Goal: Task Accomplishment & Management: Manage account settings

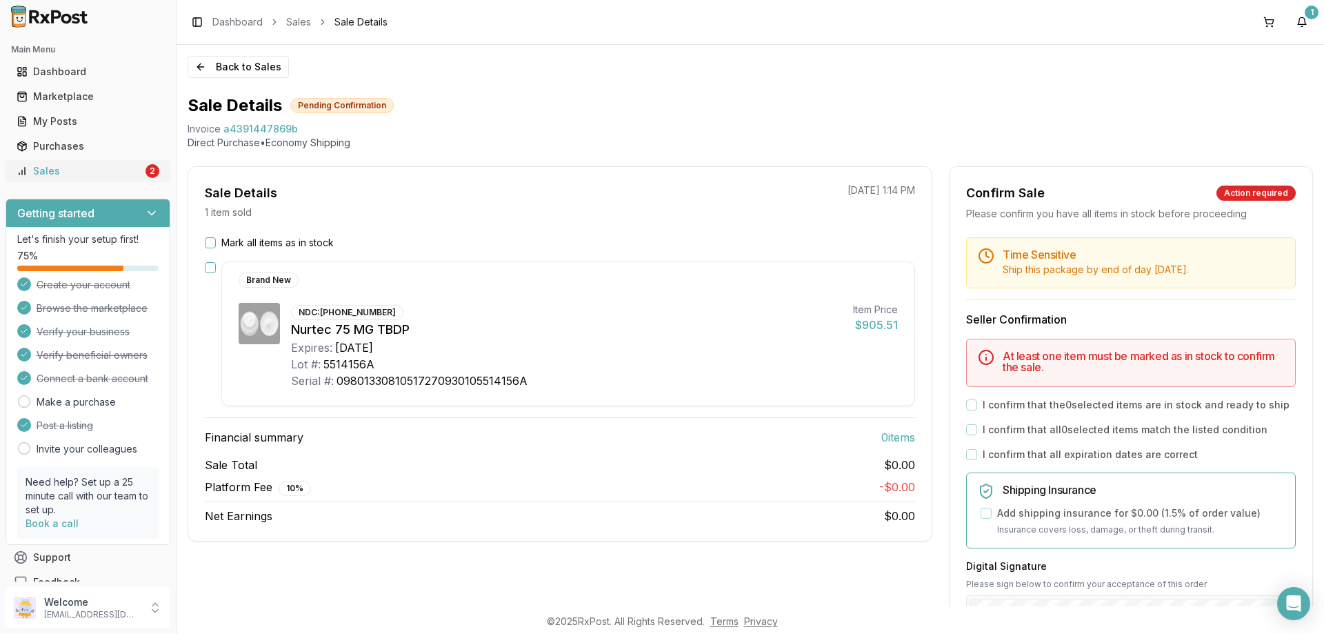
click at [46, 173] on div "Sales" at bounding box center [80, 171] width 126 height 14
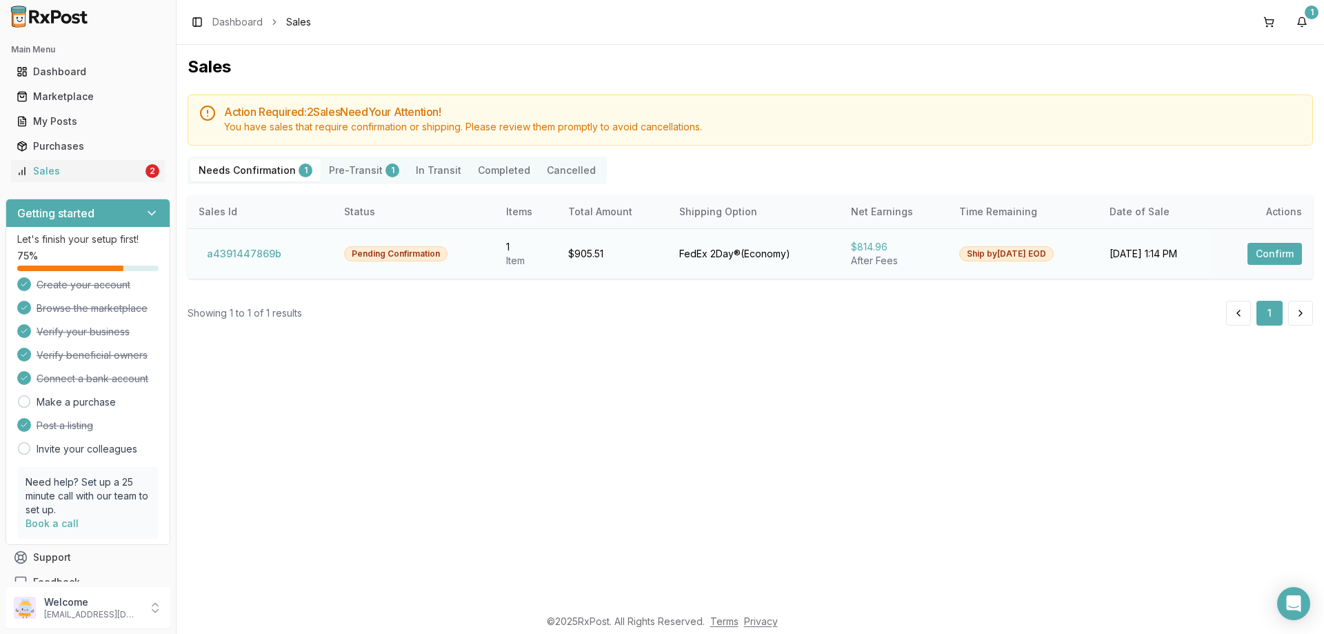
click at [1269, 251] on button "Confirm" at bounding box center [1274, 254] width 54 height 22
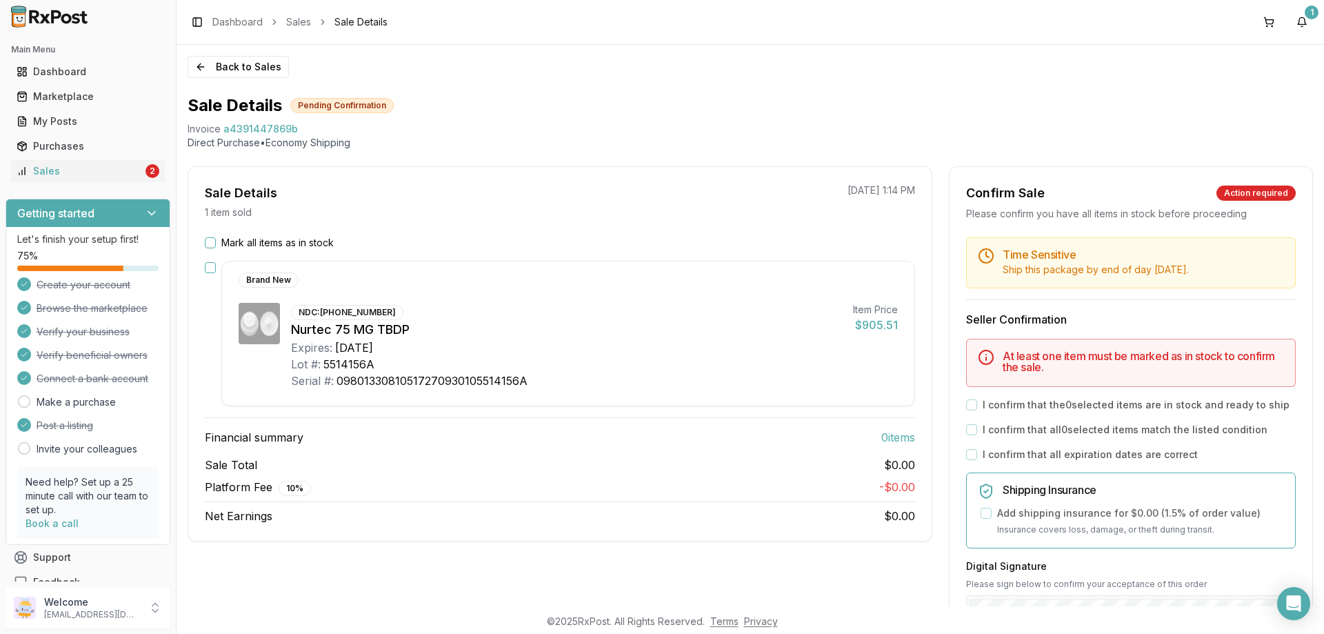
click at [210, 242] on button "Mark all items as in stock" at bounding box center [210, 242] width 11 height 11
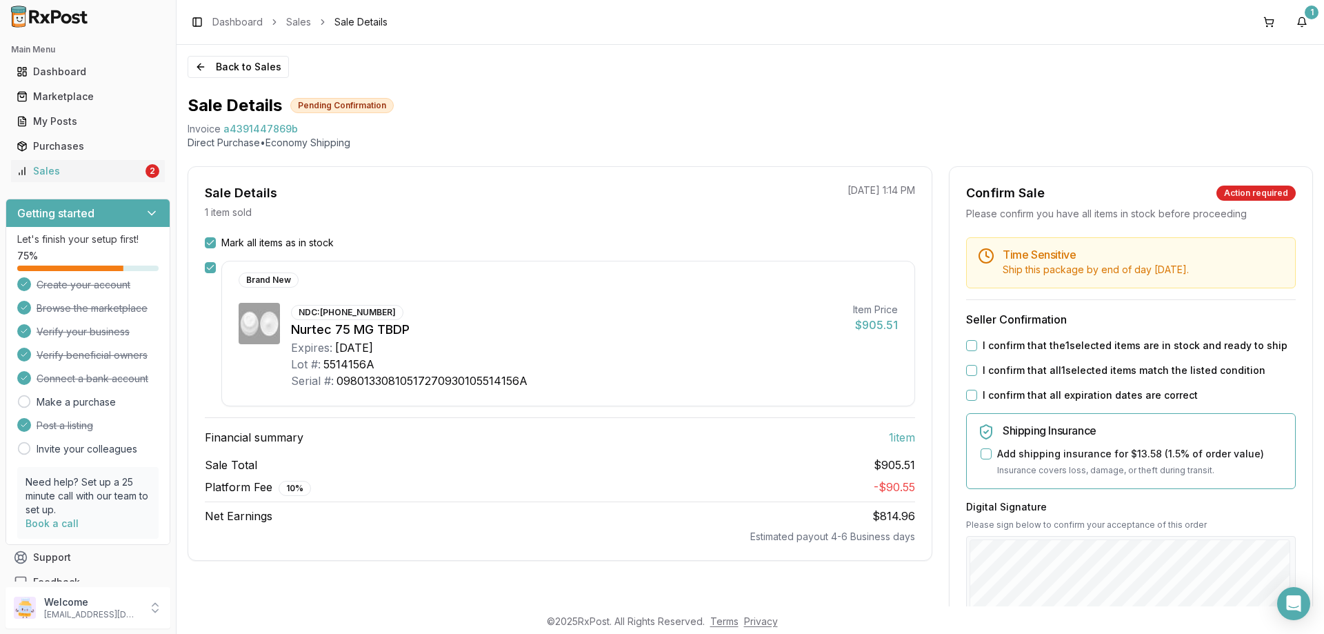
click at [968, 345] on button "I confirm that the 1 selected items are in stock and ready to ship" at bounding box center [971, 345] width 11 height 11
click at [966, 370] on button "I confirm that all 1 selected items match the listed condition" at bounding box center [971, 370] width 11 height 11
click at [967, 394] on button "I confirm that all expiration dates are correct" at bounding box center [971, 395] width 11 height 11
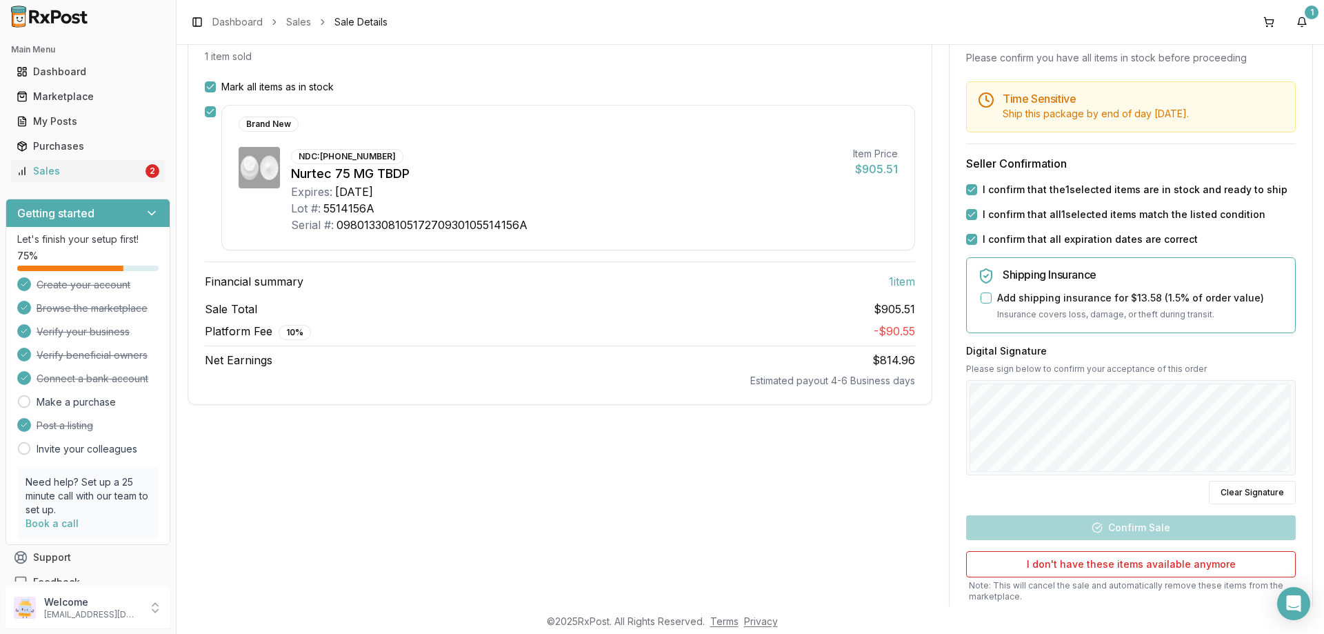
scroll to position [207, 0]
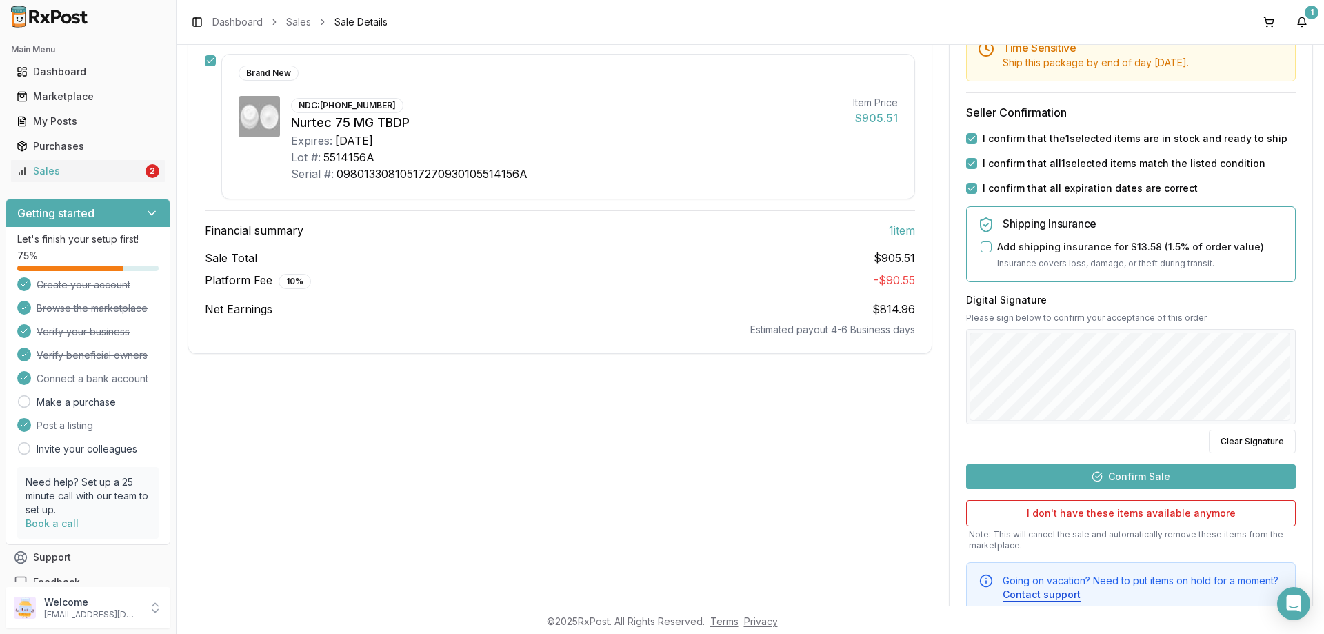
click at [1138, 480] on button "Confirm Sale" at bounding box center [1131, 476] width 330 height 25
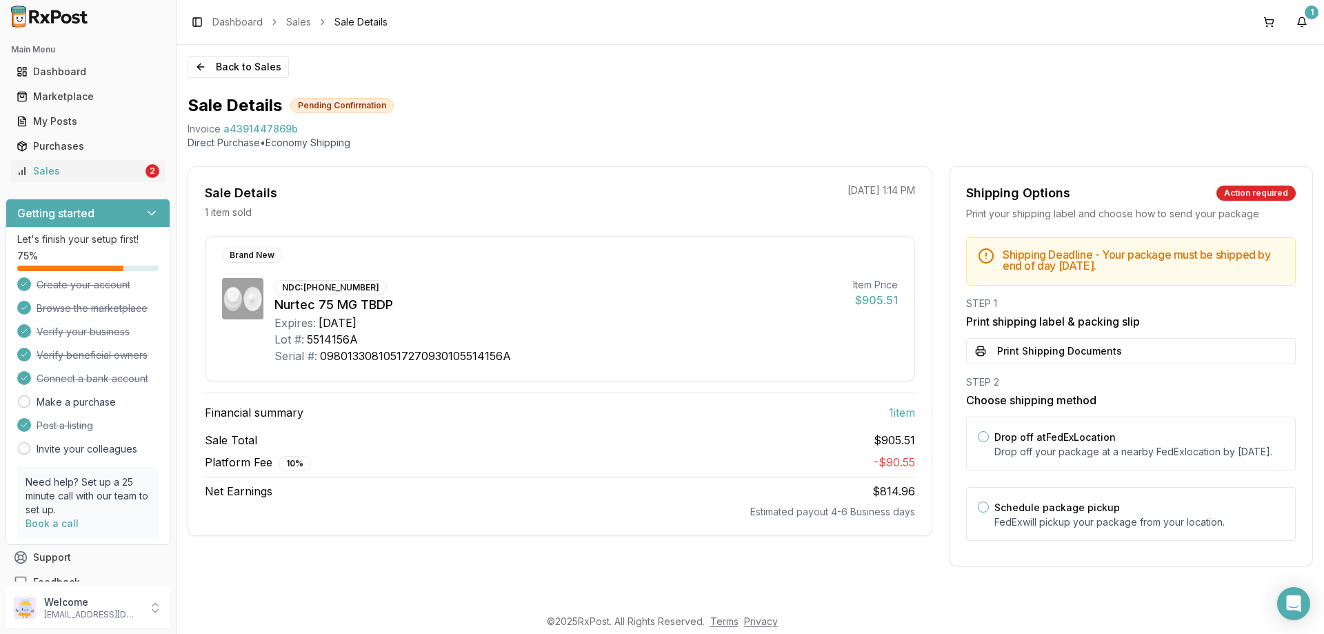
scroll to position [0, 0]
click at [981, 437] on button "Drop off at FedEx Location" at bounding box center [983, 436] width 11 height 11
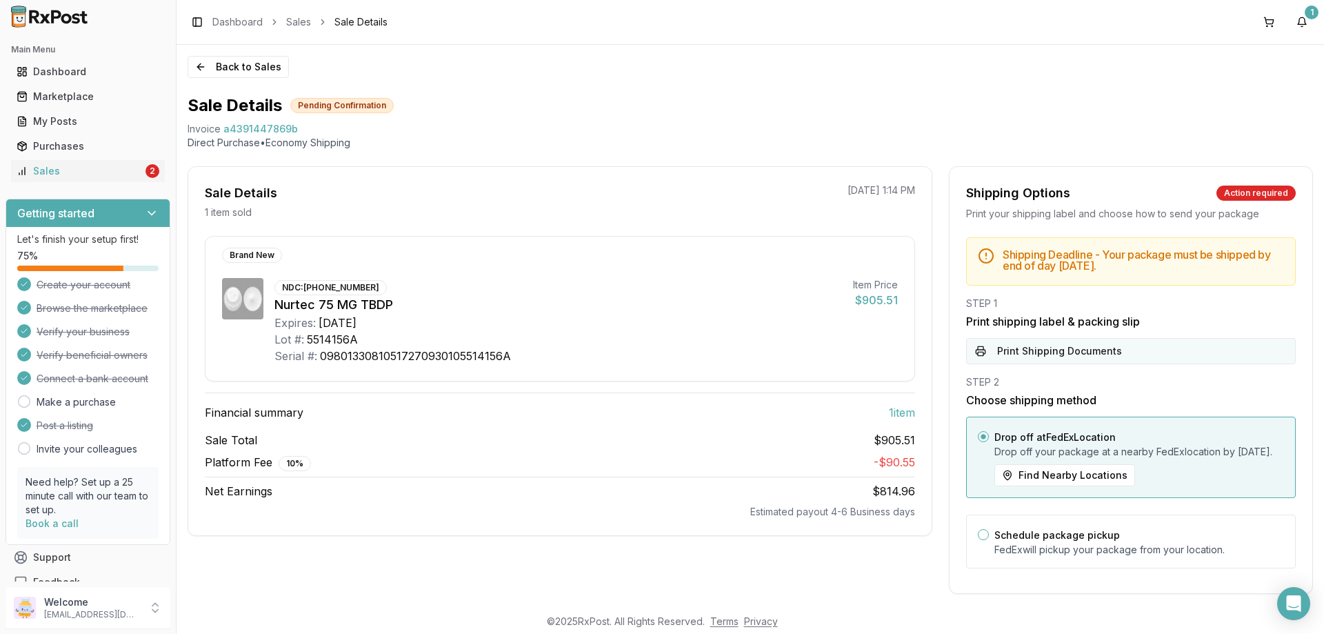
click at [978, 351] on button "Print Shipping Documents" at bounding box center [1131, 351] width 330 height 26
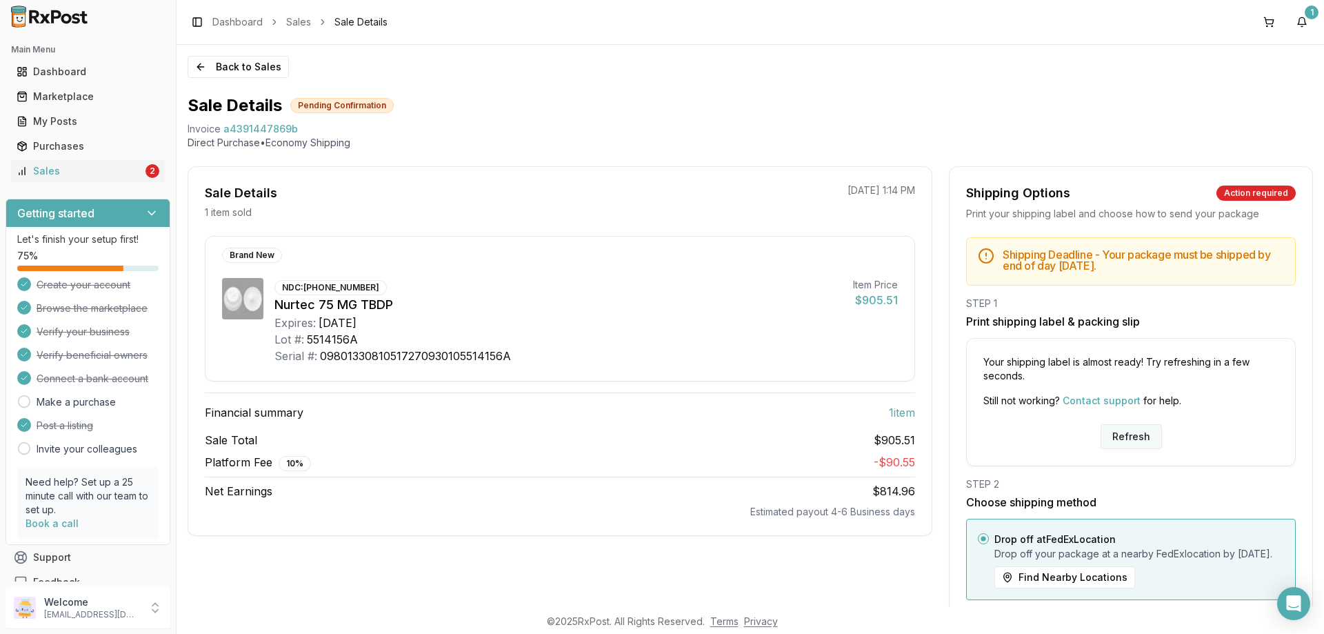
click at [1123, 438] on button "Refresh" at bounding box center [1131, 436] width 61 height 25
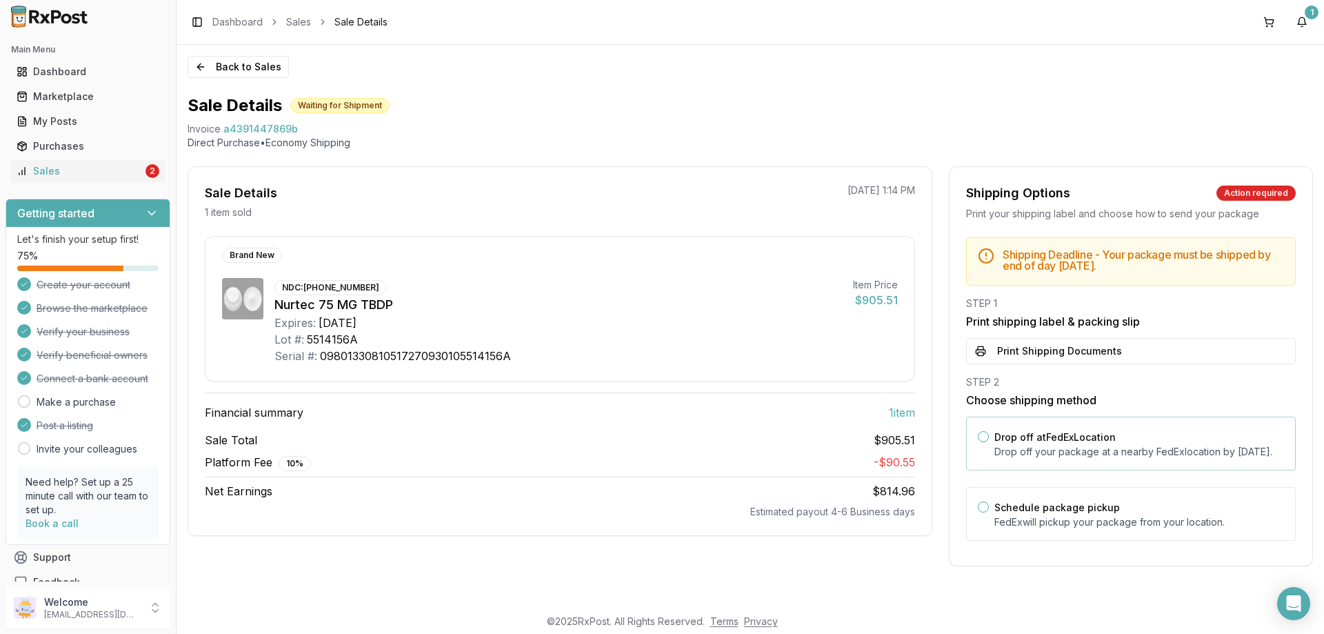
click at [985, 433] on button "Drop off at FedEx Location" at bounding box center [983, 436] width 11 height 11
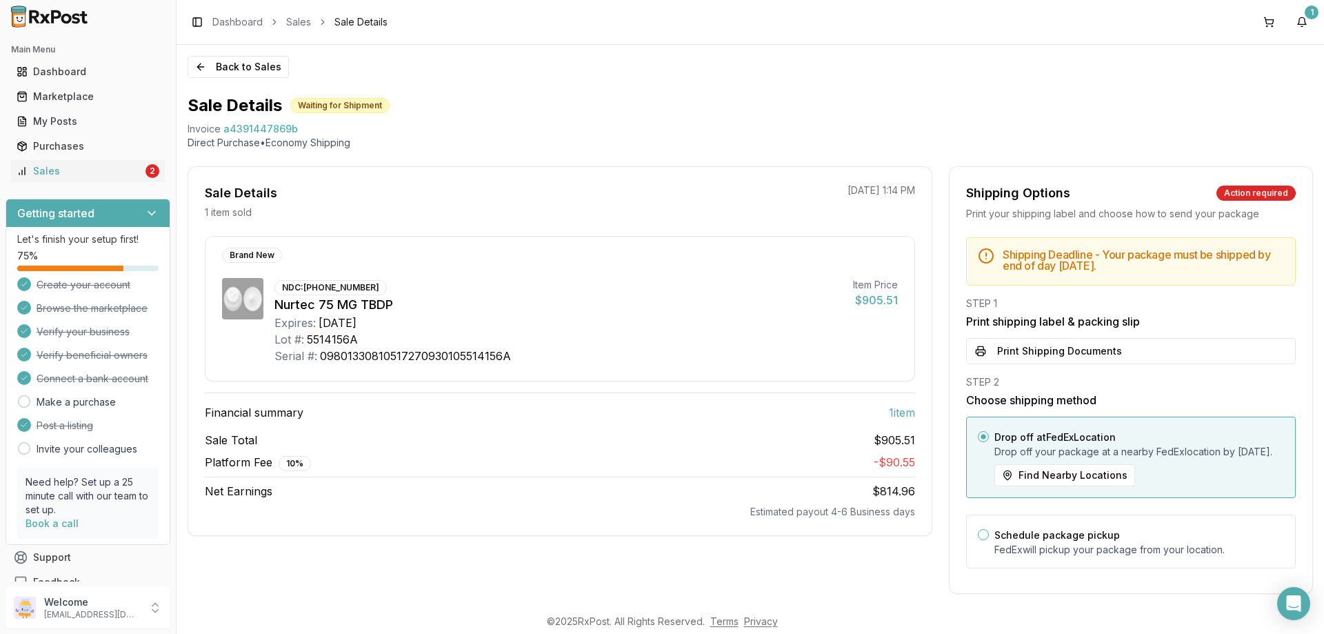
click at [976, 354] on button "Print Shipping Documents" at bounding box center [1131, 351] width 330 height 26
click at [54, 170] on div "Sales" at bounding box center [80, 171] width 126 height 14
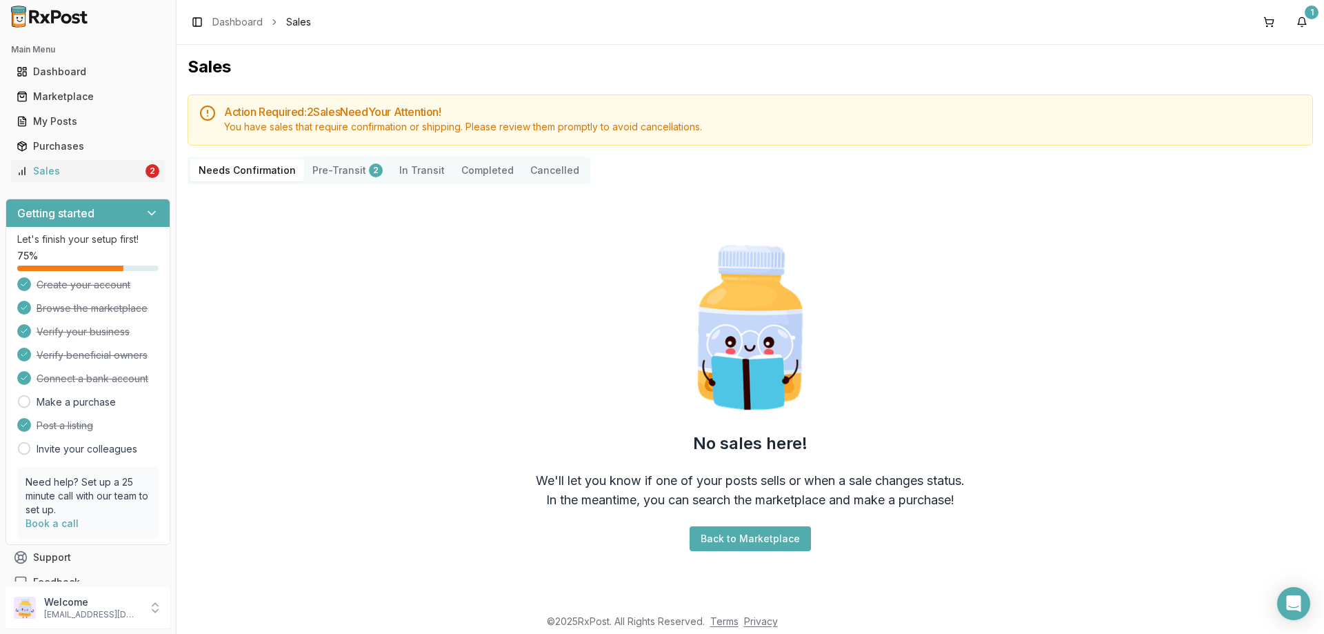
click at [350, 168] on button "Pre-Transit 2" at bounding box center [347, 170] width 87 height 22
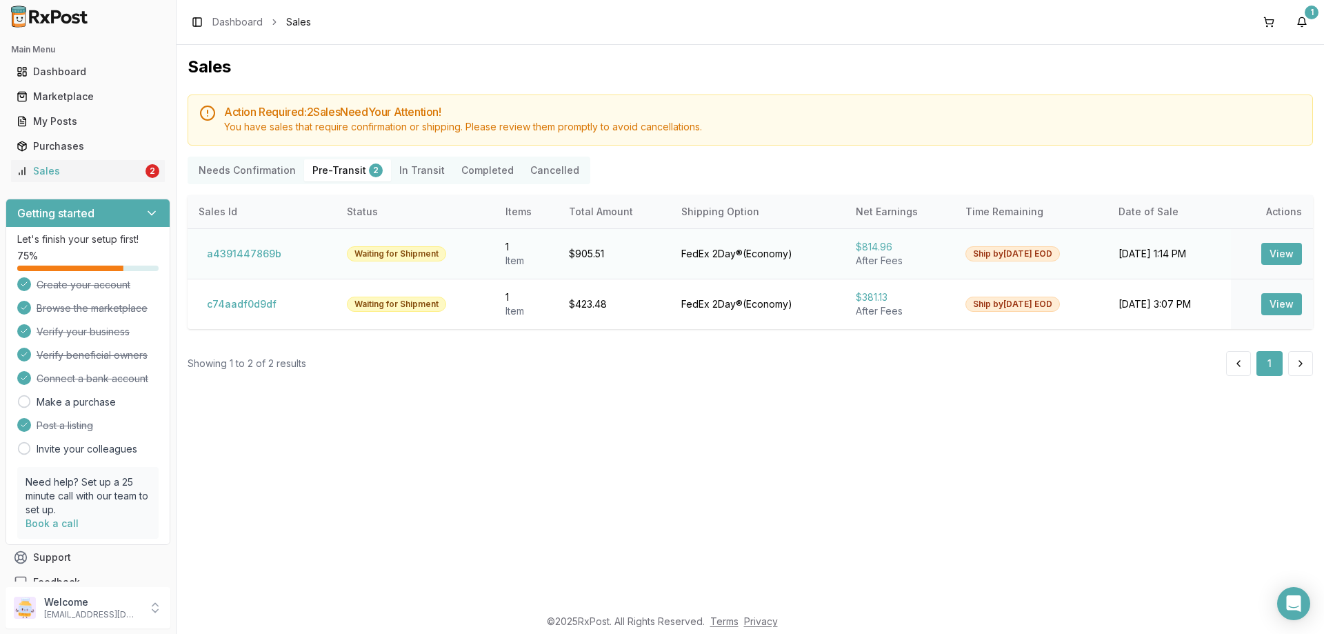
click at [1285, 254] on button "View" at bounding box center [1281, 254] width 41 height 22
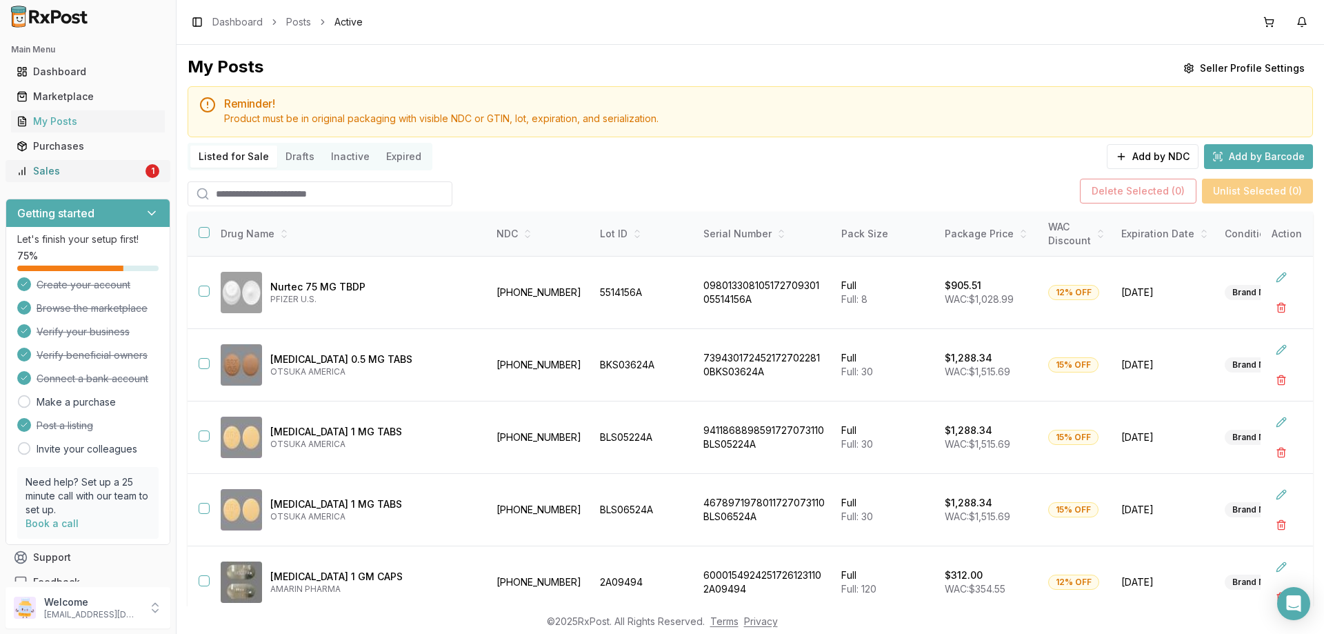
click at [50, 176] on div "Sales" at bounding box center [80, 171] width 126 height 14
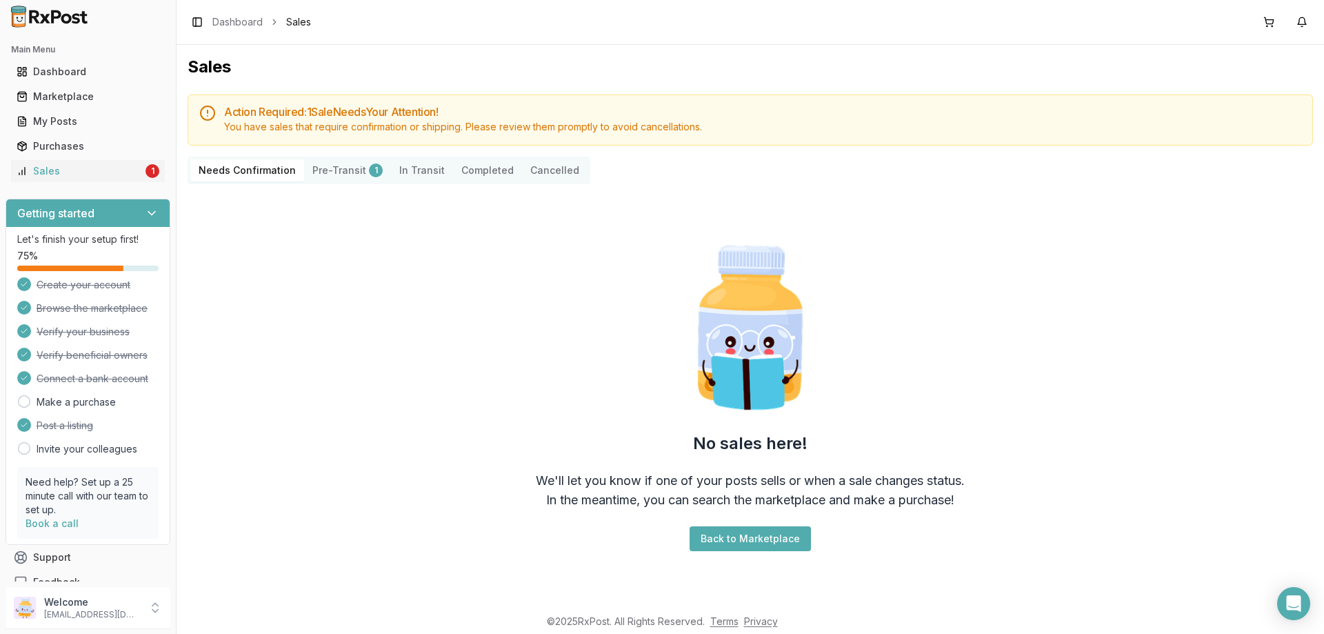
click at [329, 163] on button "Pre-Transit 1" at bounding box center [347, 170] width 87 height 22
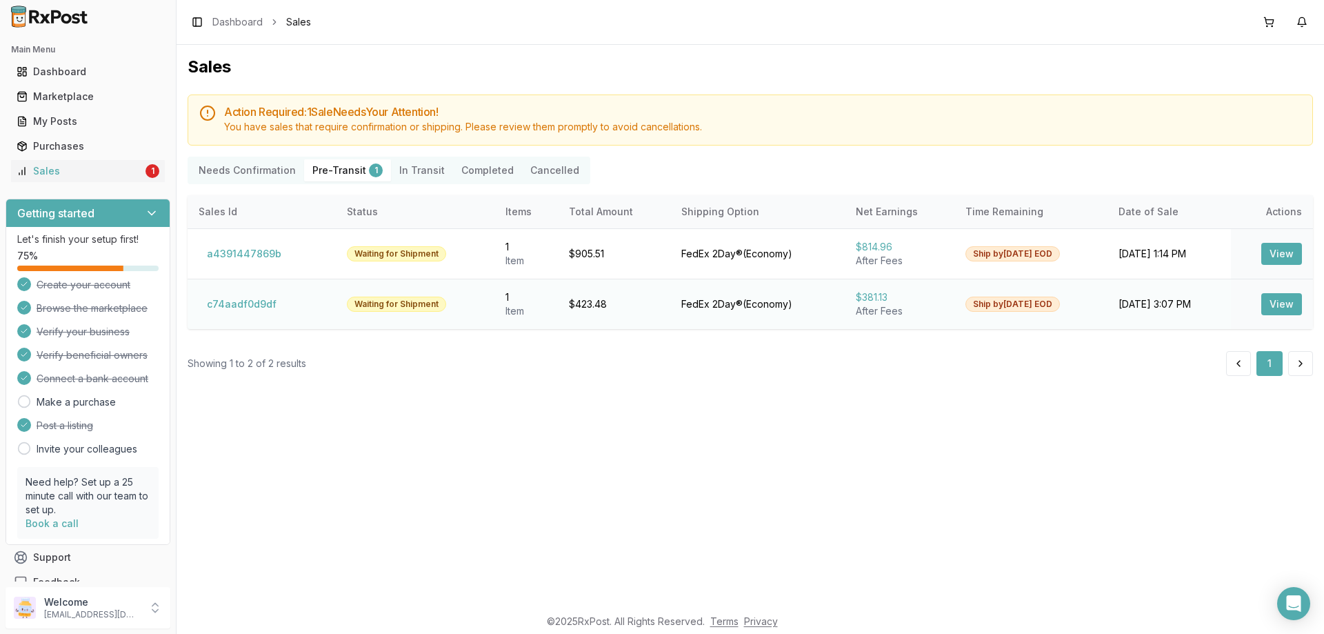
click at [1285, 305] on button "View" at bounding box center [1281, 304] width 41 height 22
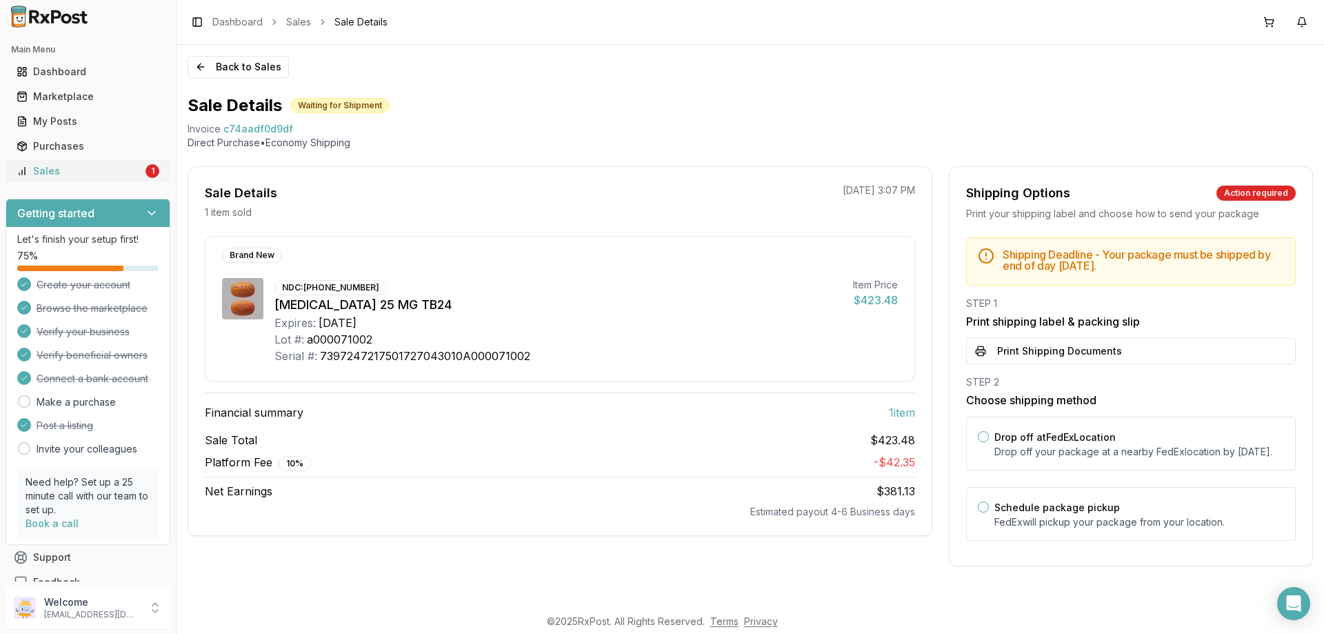
click at [45, 174] on div "Sales" at bounding box center [80, 171] width 126 height 14
